Goal: Entertainment & Leisure: Consume media (video, audio)

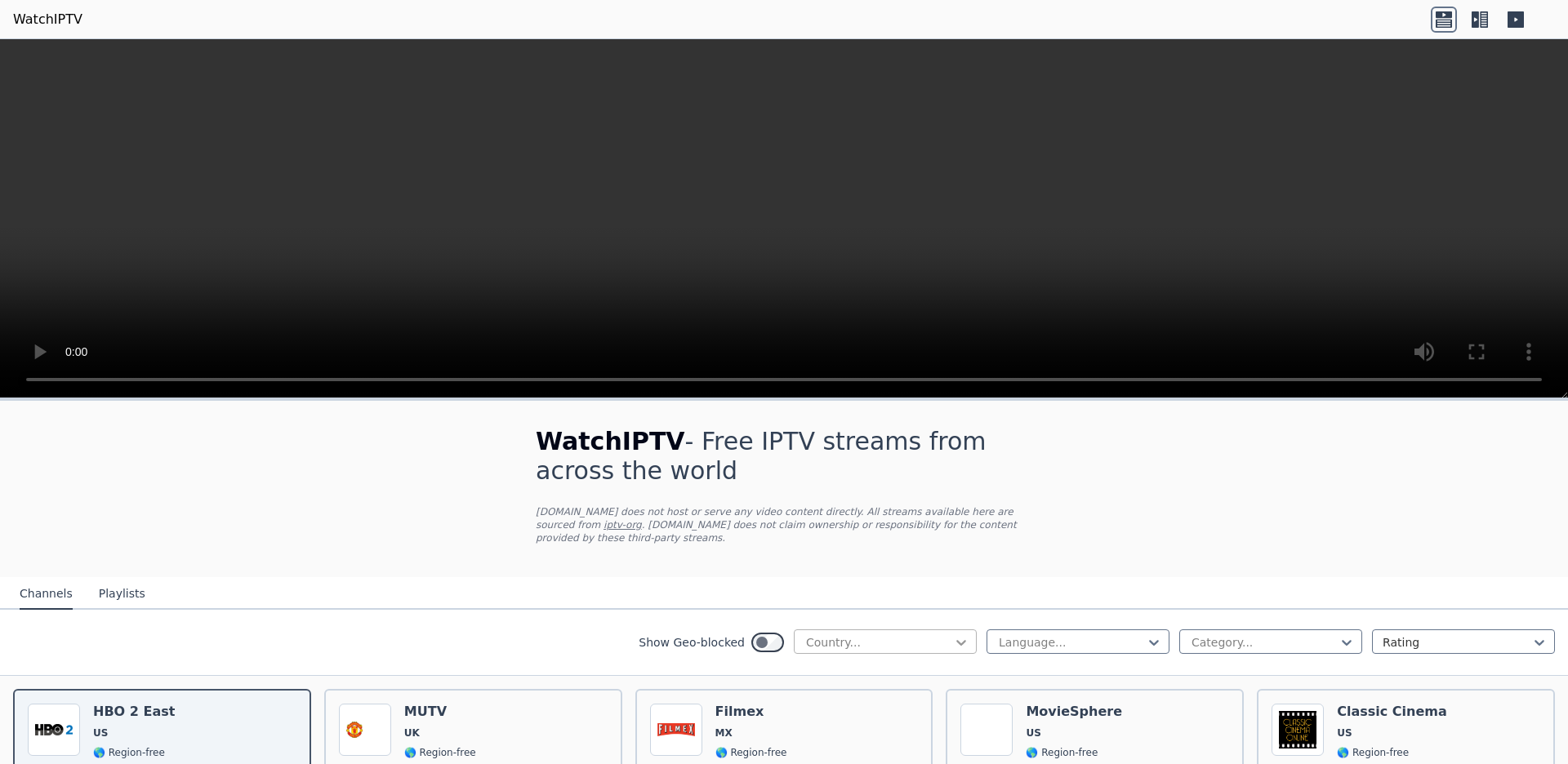
click at [963, 640] on div "Country..." at bounding box center [886, 641] width 183 height 25
click at [953, 255] on div "[GEOGRAPHIC_DATA]" at bounding box center [886, 240] width 183 height 30
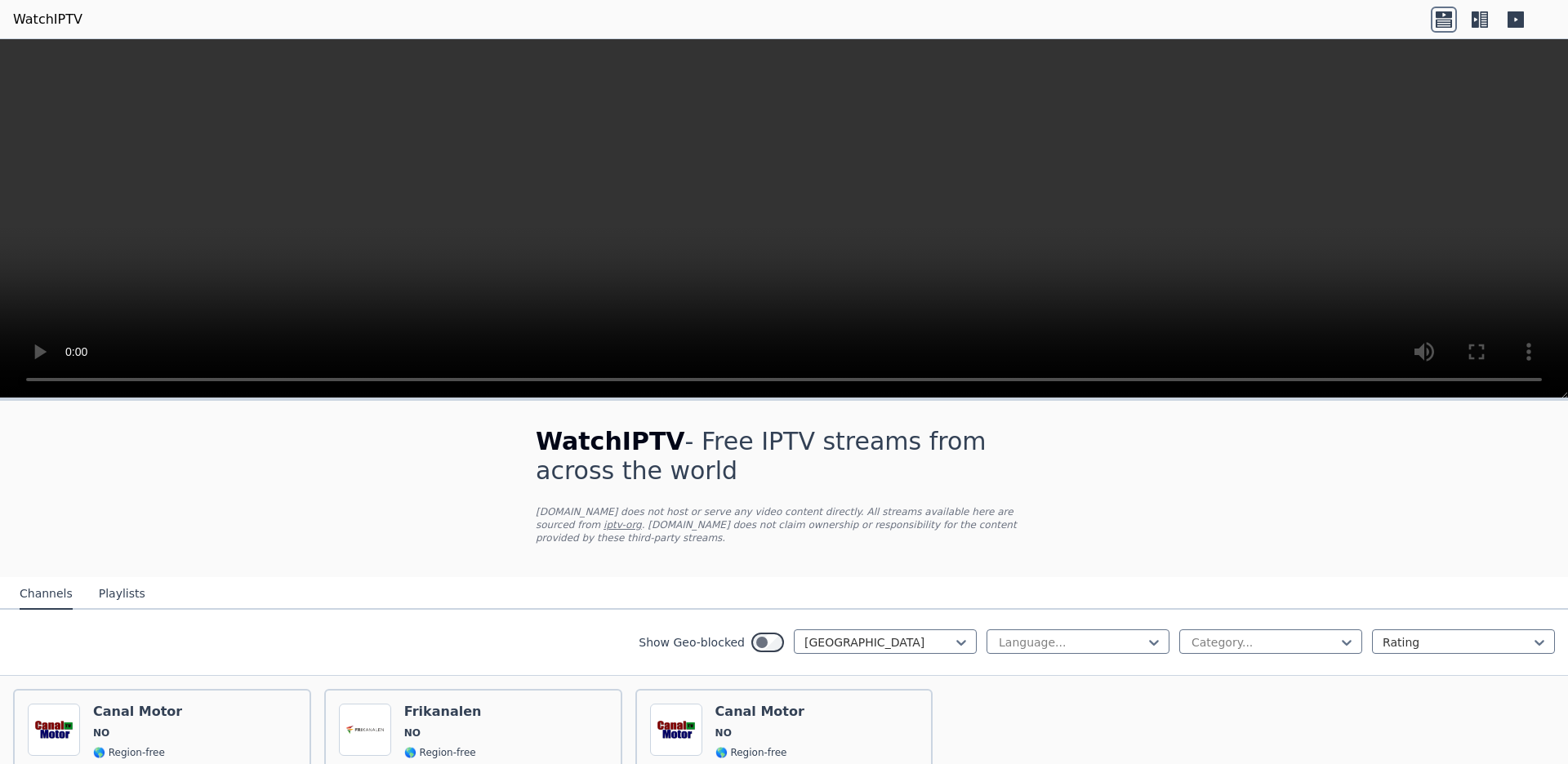
scroll to position [140, 0]
click at [1346, 634] on icon at bounding box center [1346, 642] width 16 height 16
click at [1366, 743] on div "WatchIPTV - Free IPTV streams from across the world WatchIPTV.xyz does not host…" at bounding box center [784, 653] width 1568 height 503
click at [959, 646] on div "[GEOGRAPHIC_DATA]" at bounding box center [886, 641] width 183 height 25
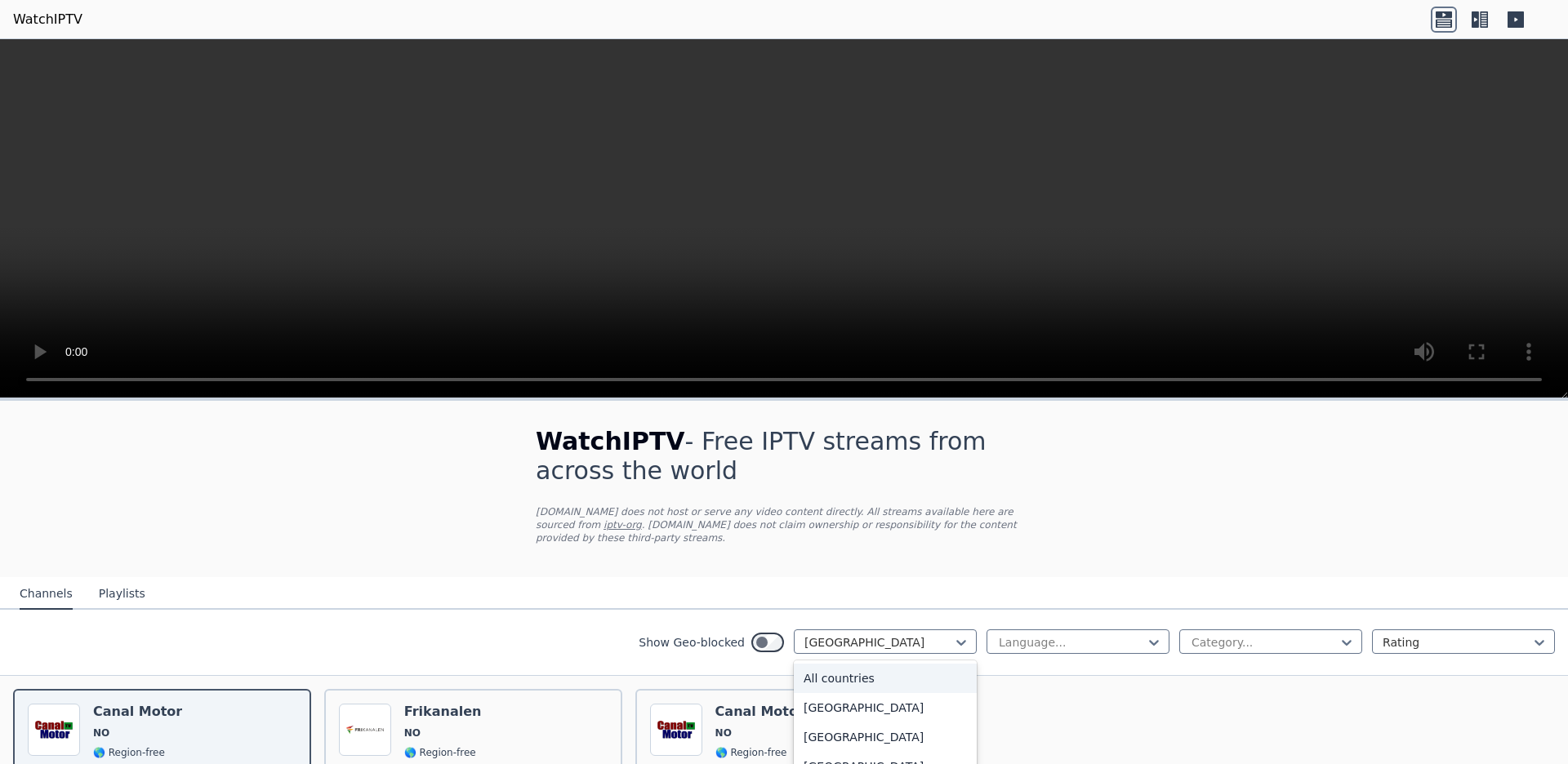
click at [959, 669] on div "All countries" at bounding box center [886, 677] width 183 height 30
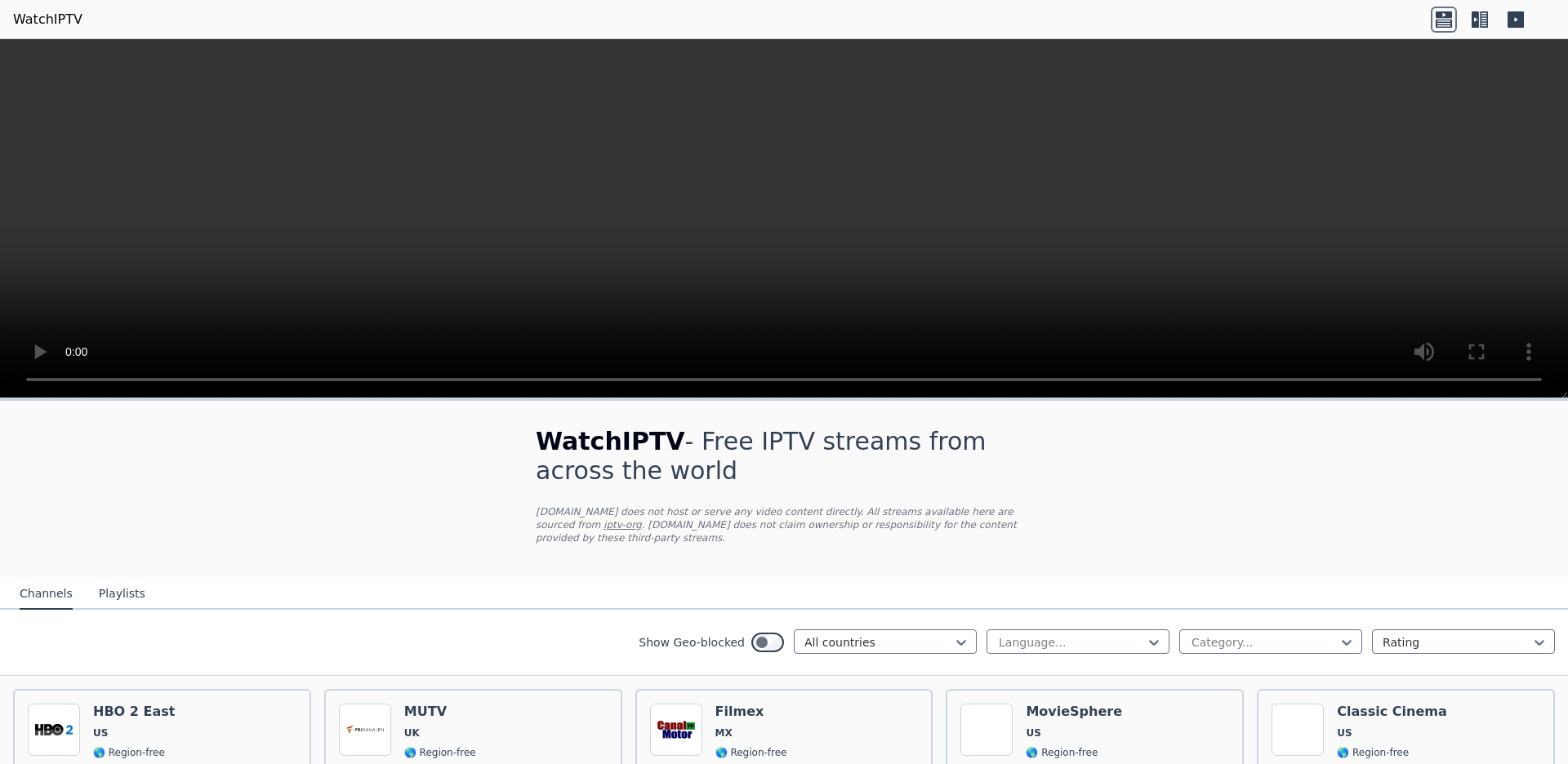
scroll to position [237, 0]
click at [1352, 634] on icon at bounding box center [1346, 642] width 16 height 16
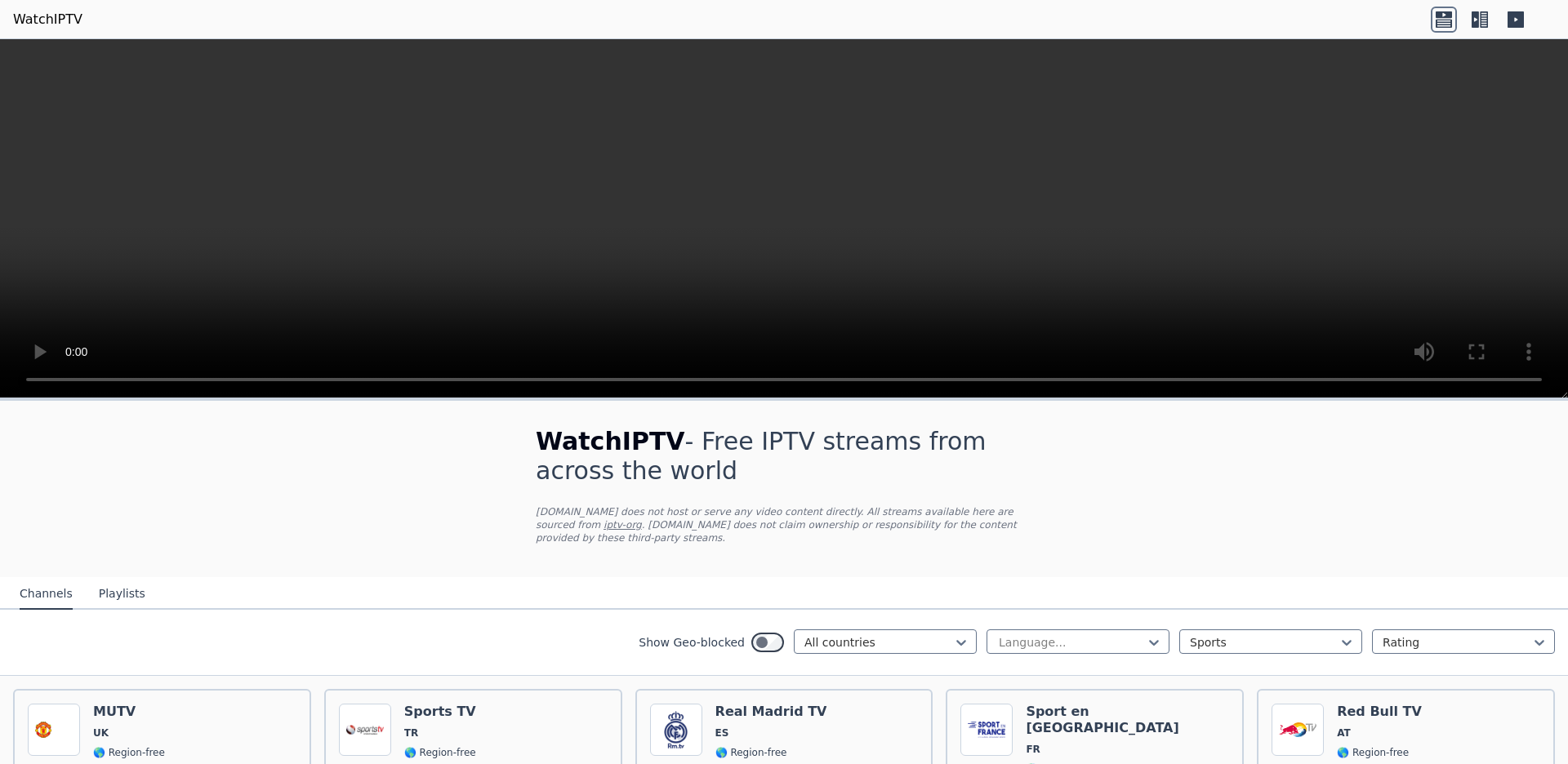
scroll to position [160, 0]
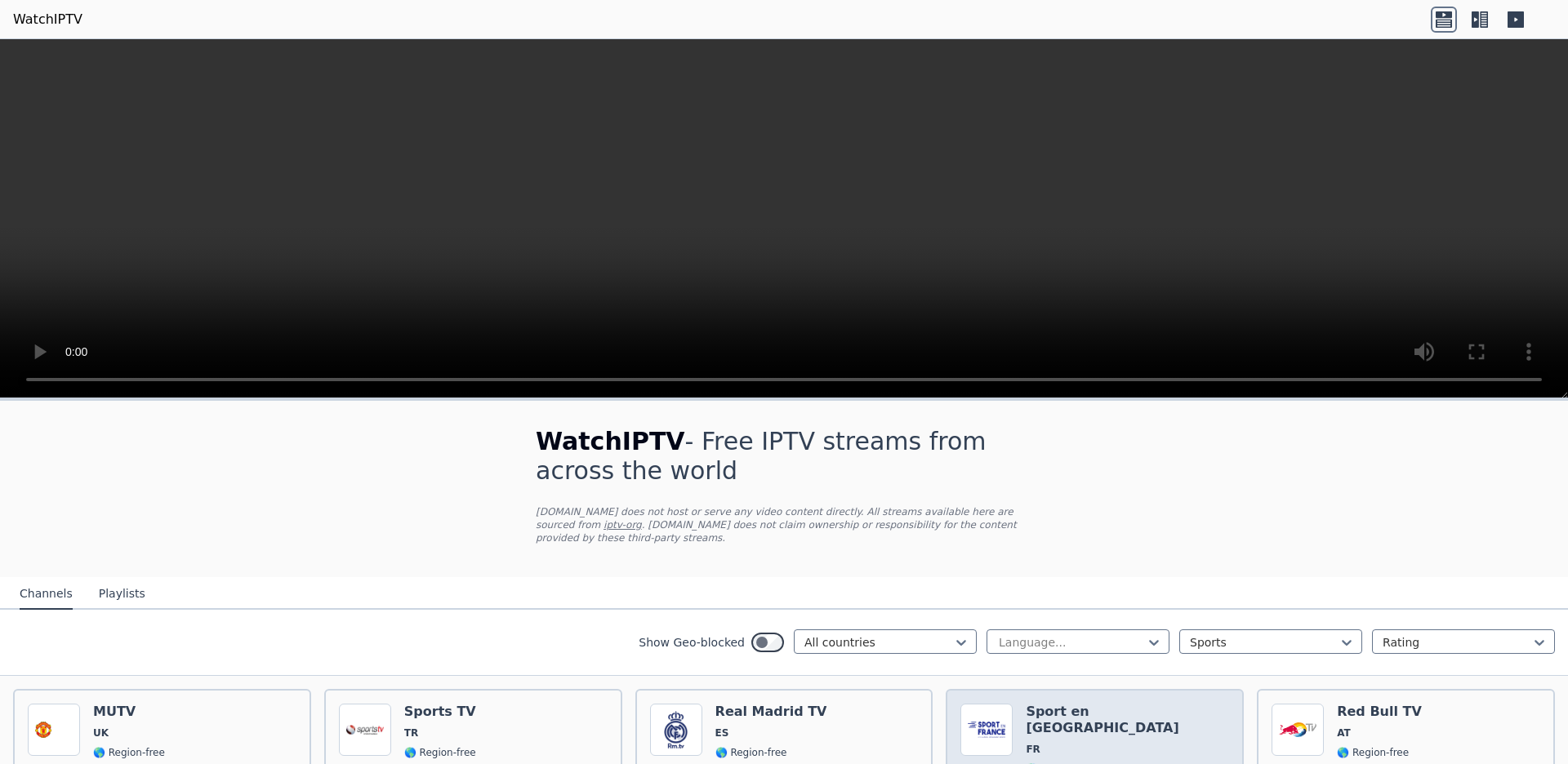
click at [1082, 703] on h6 "Sport en [GEOGRAPHIC_DATA]" at bounding box center [1127, 719] width 203 height 32
click at [957, 649] on div "All countries" at bounding box center [886, 641] width 183 height 25
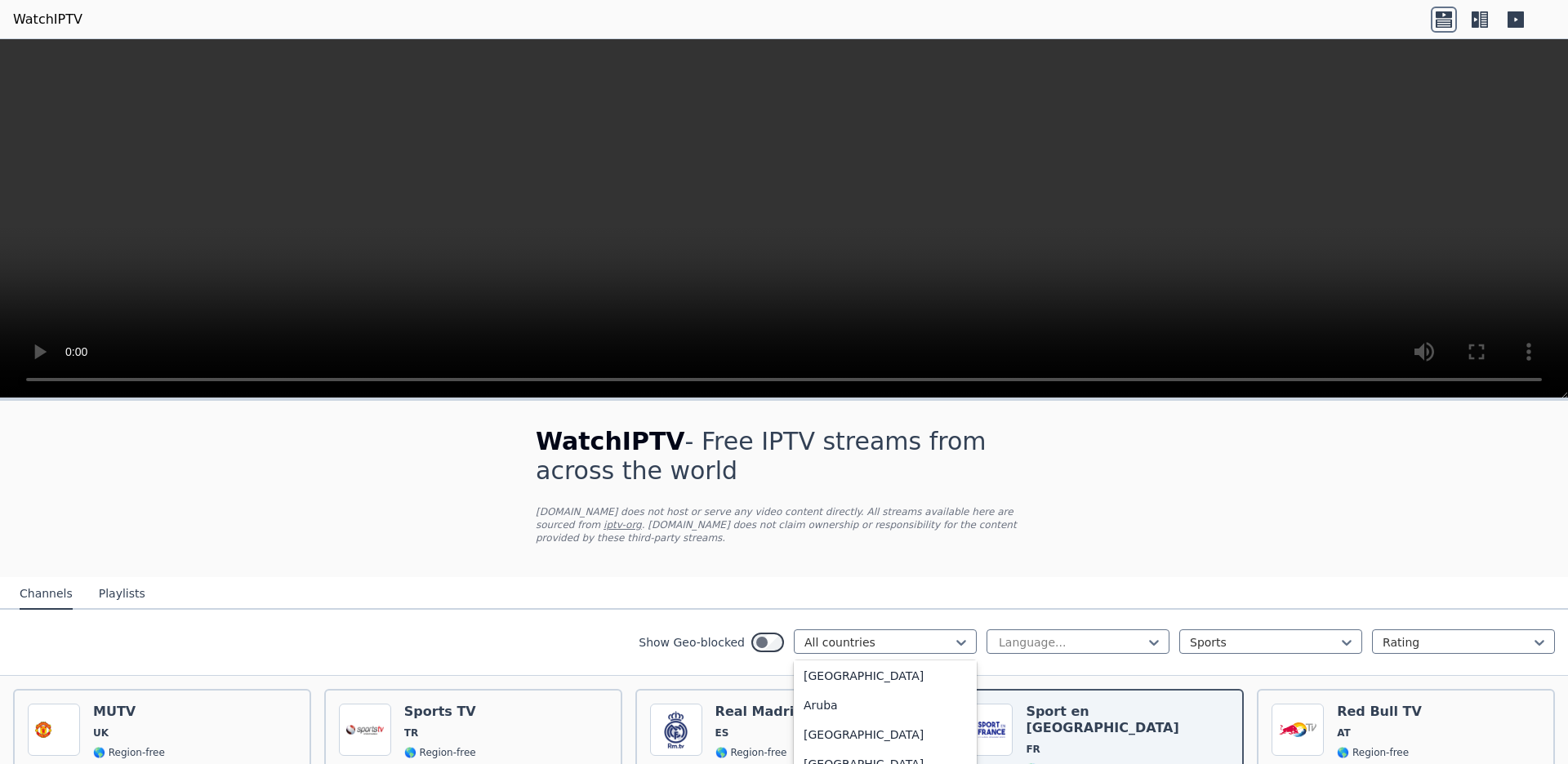
scroll to position [213, 0]
click at [871, 714] on div "[GEOGRAPHIC_DATA]" at bounding box center [886, 728] width 183 height 30
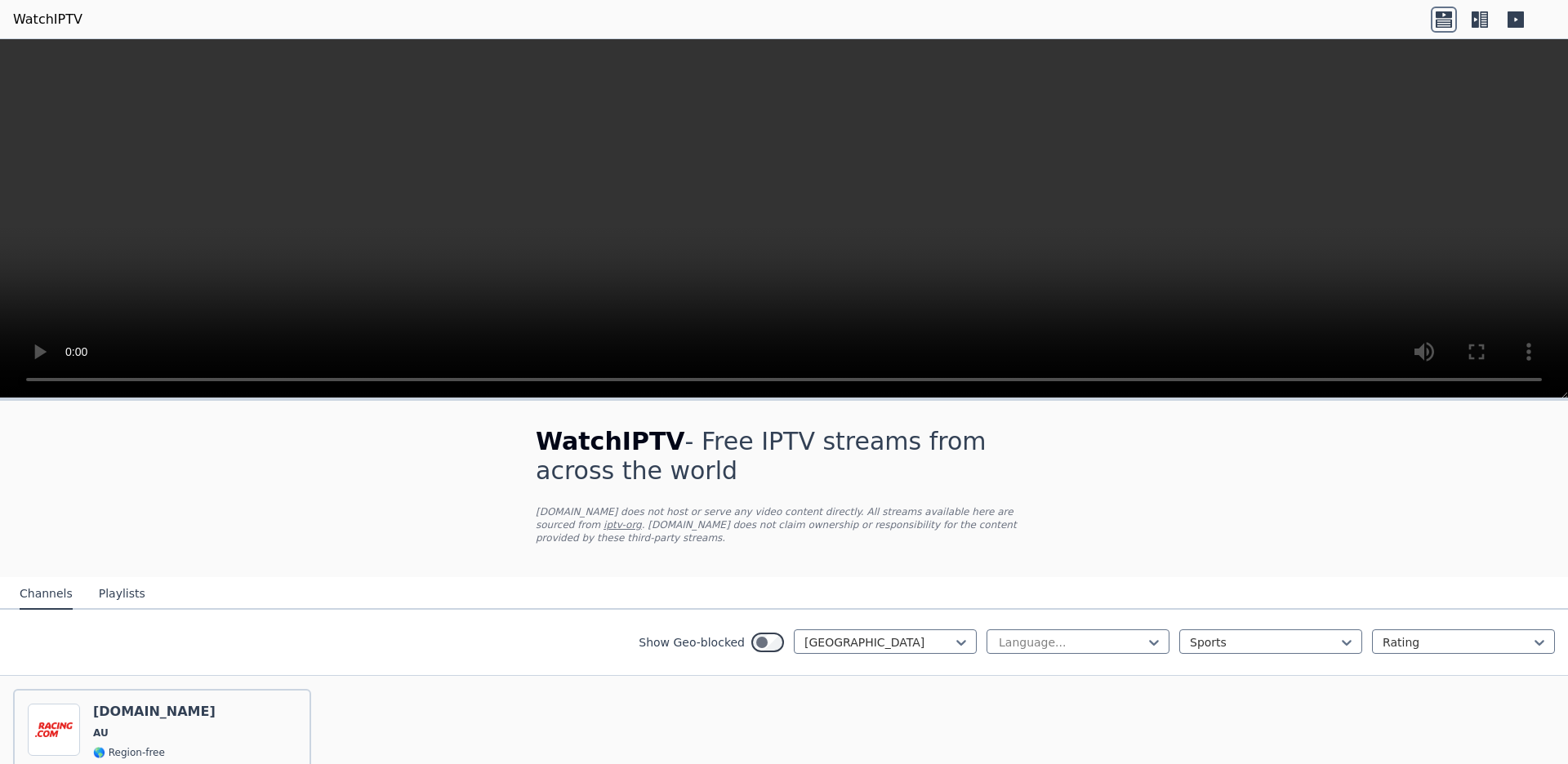
scroll to position [144, 0]
click at [1342, 634] on icon at bounding box center [1346, 642] width 16 height 16
